Goal: Task Accomplishment & Management: Manage account settings

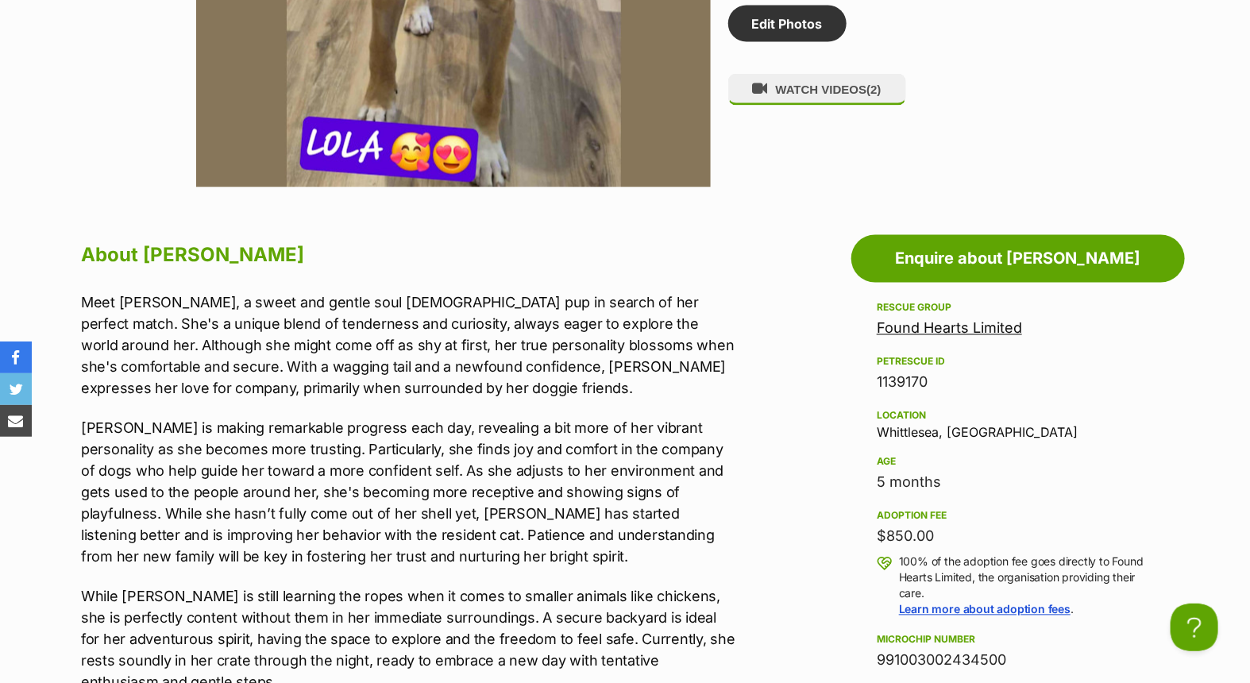
scroll to position [1147, 0]
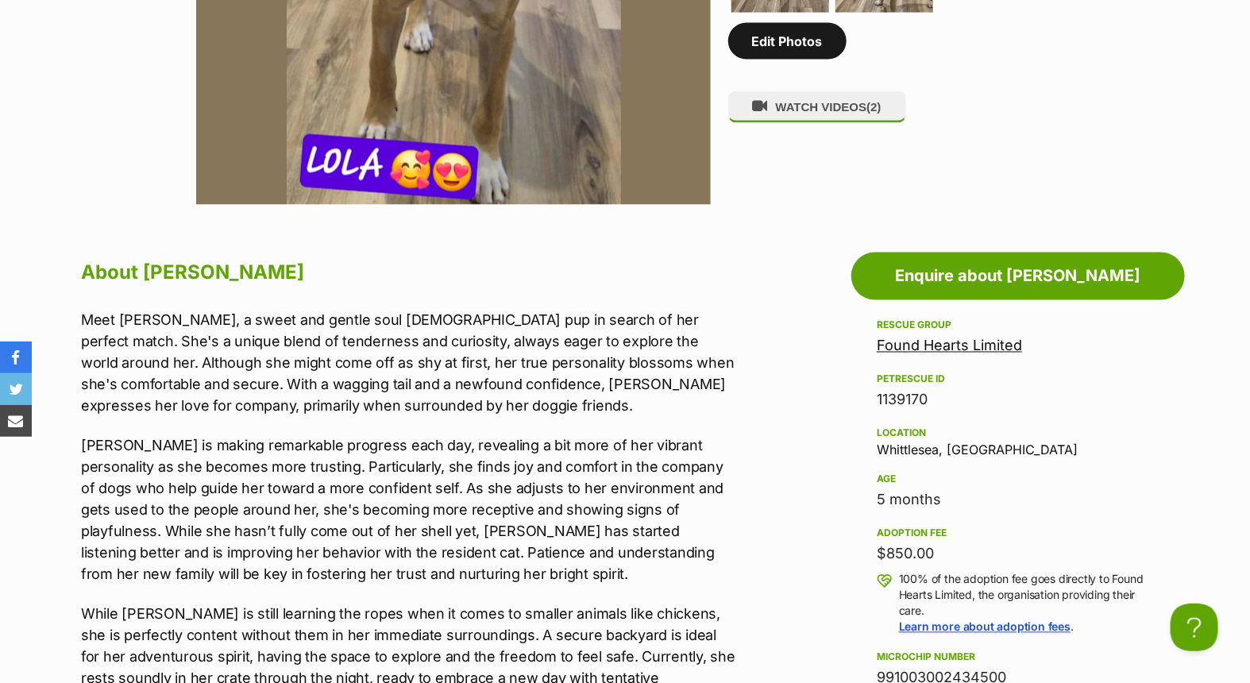
click at [821, 51] on link "Edit Photos" at bounding box center [787, 41] width 118 height 37
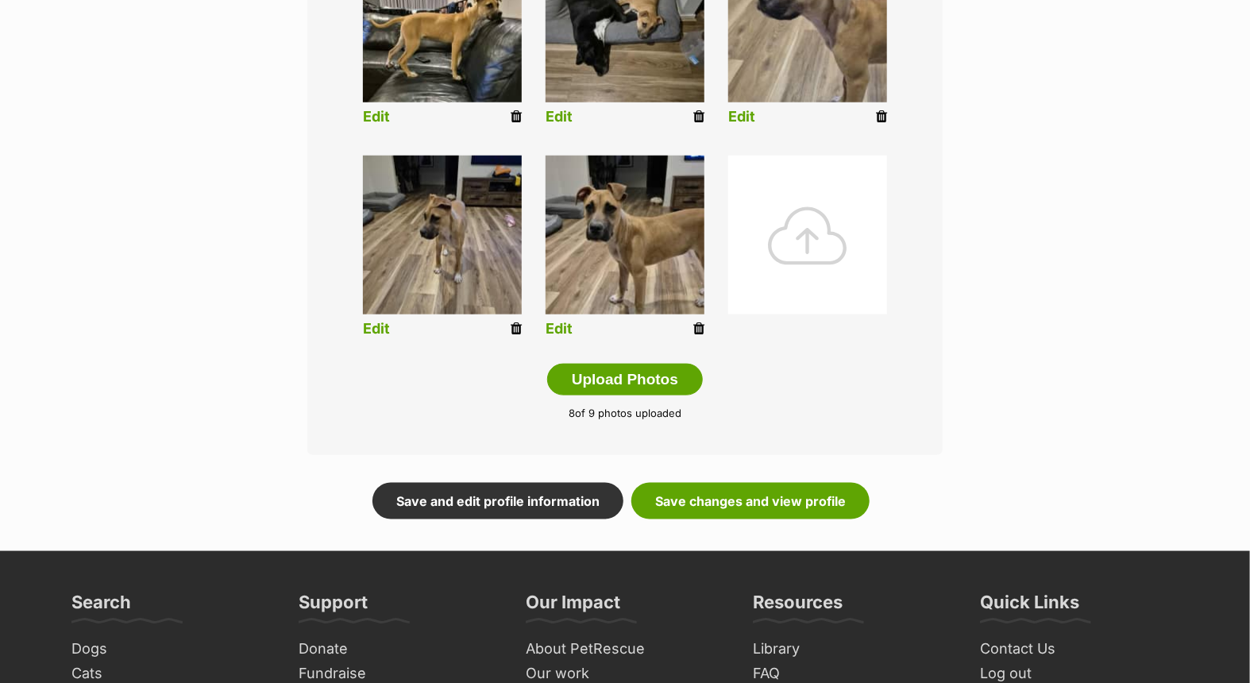
scroll to position [883, 0]
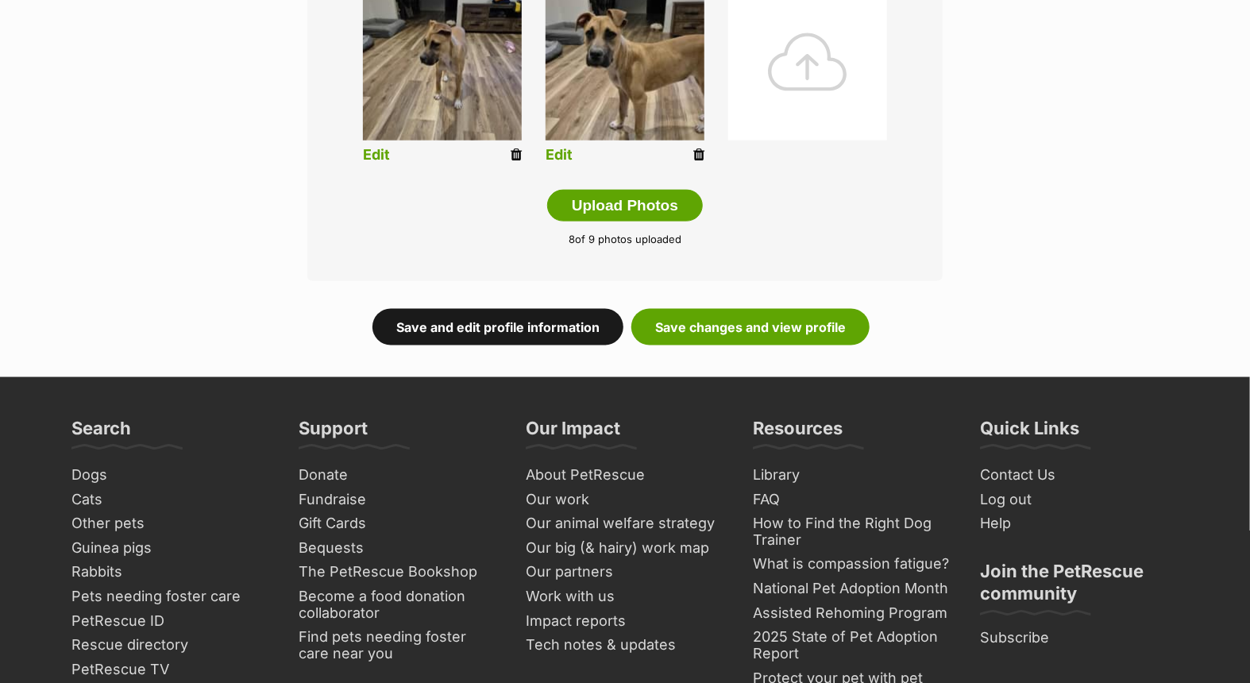
click at [517, 327] on link "Save and edit profile information" at bounding box center [498, 327] width 251 height 37
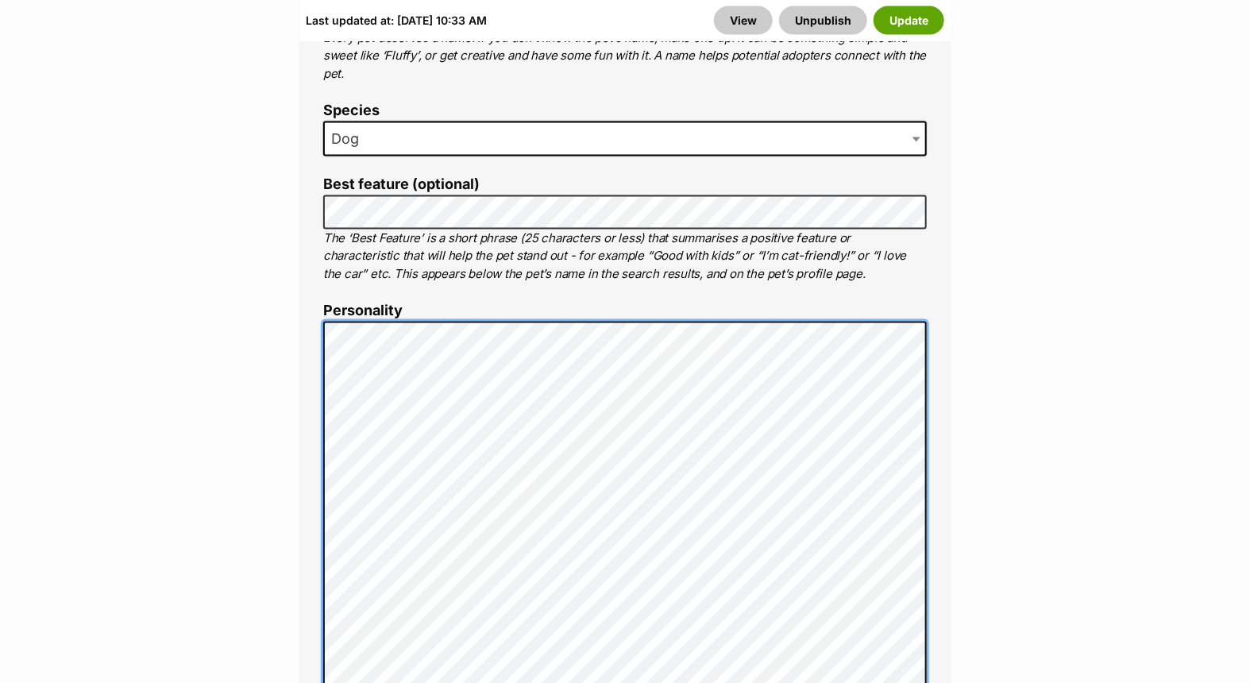
scroll to position [1147, 0]
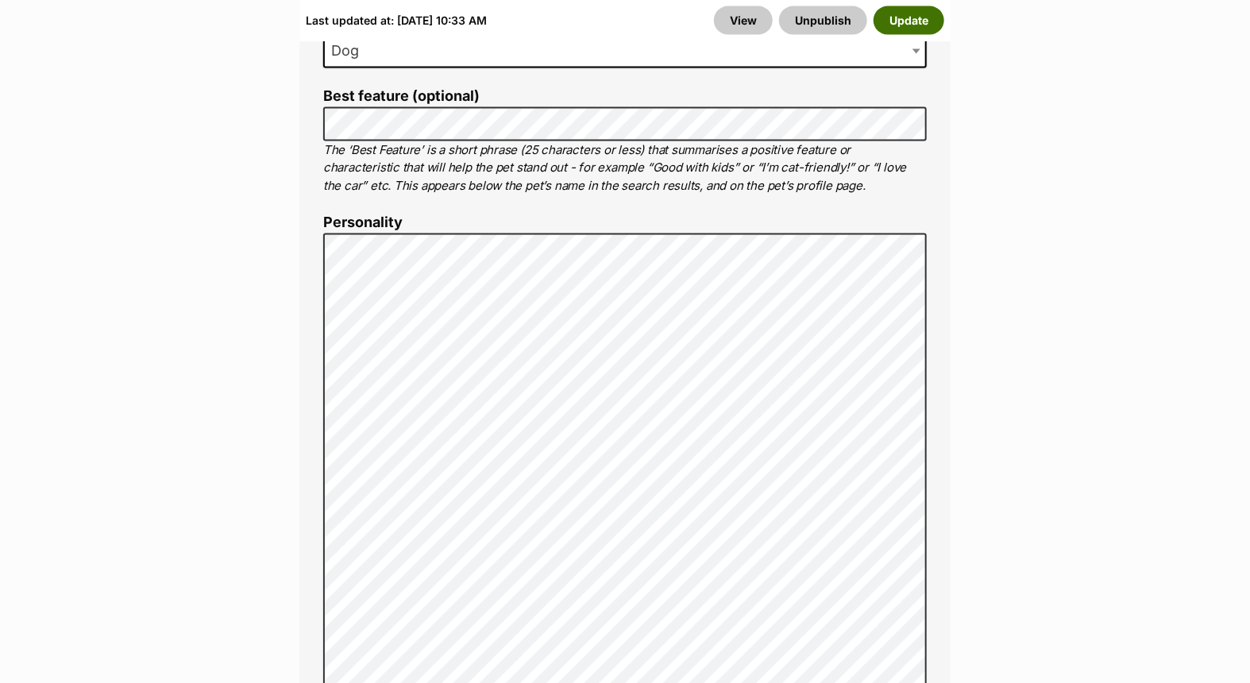
click at [896, 16] on button "Update" at bounding box center [909, 20] width 71 height 29
